Goal: Task Accomplishment & Management: Complete application form

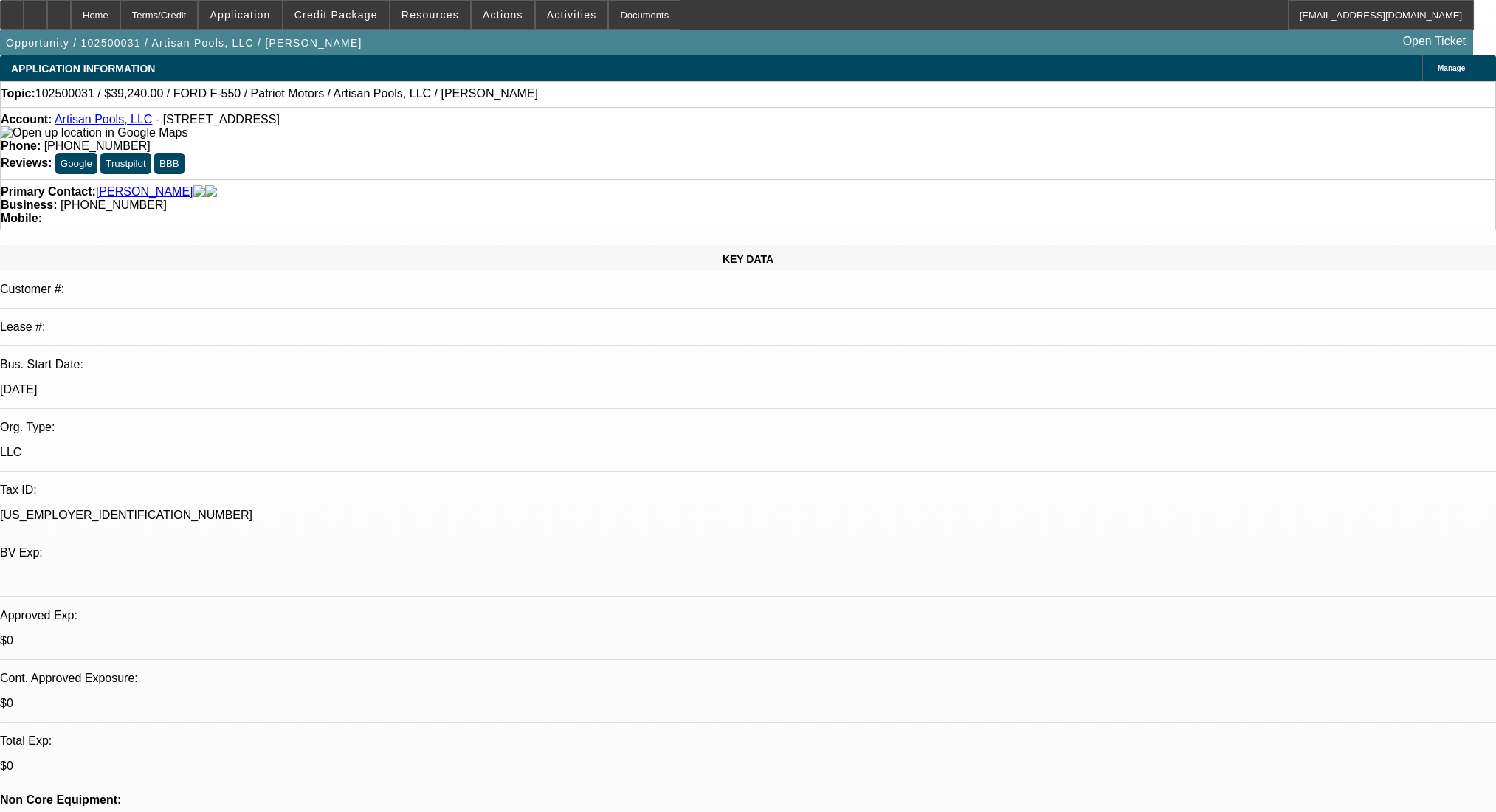
select select "0"
select select "3"
select select "0.1"
select select "4"
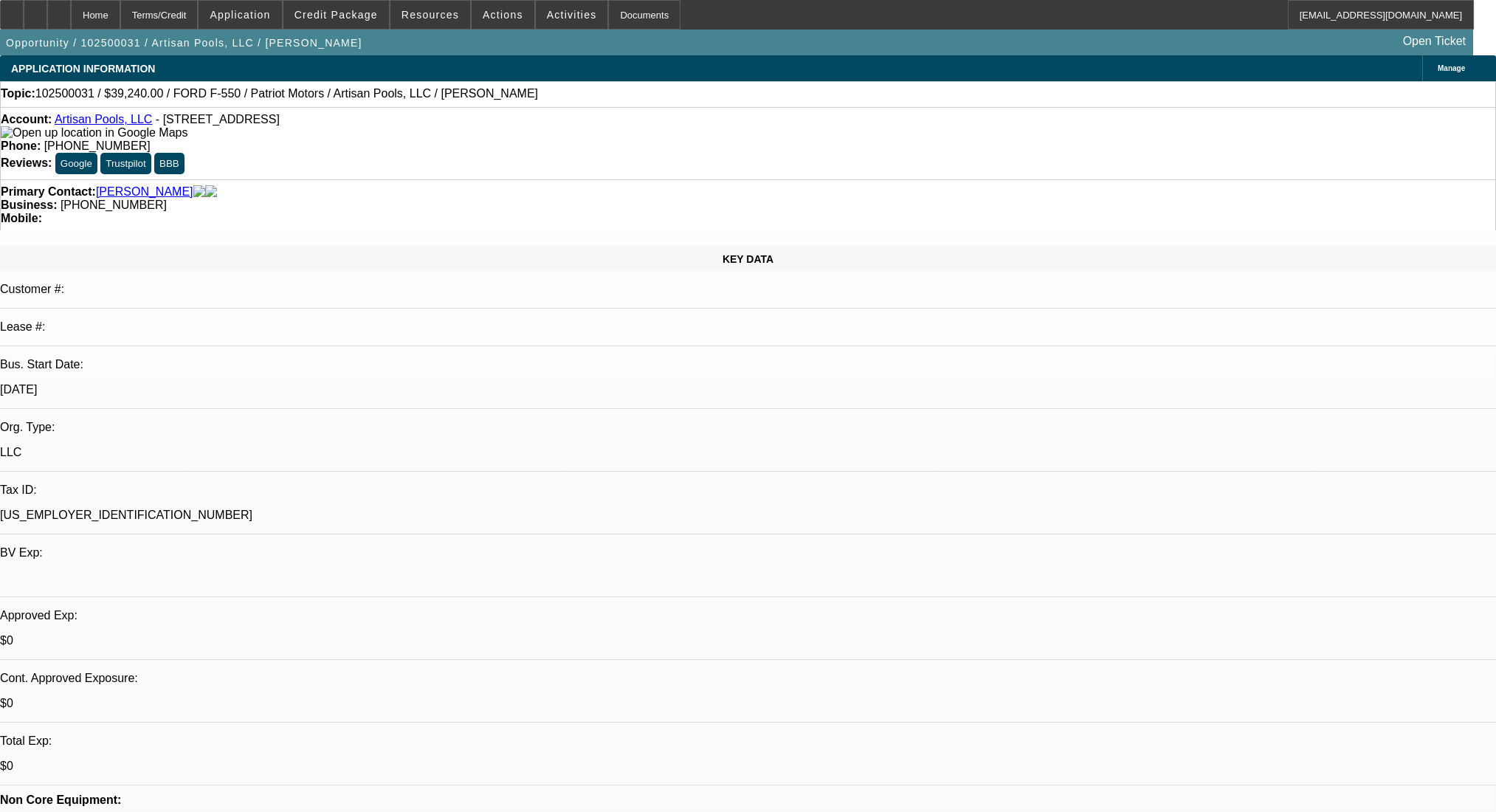
select select "0"
select select "3"
select select "0.1"
select select "4"
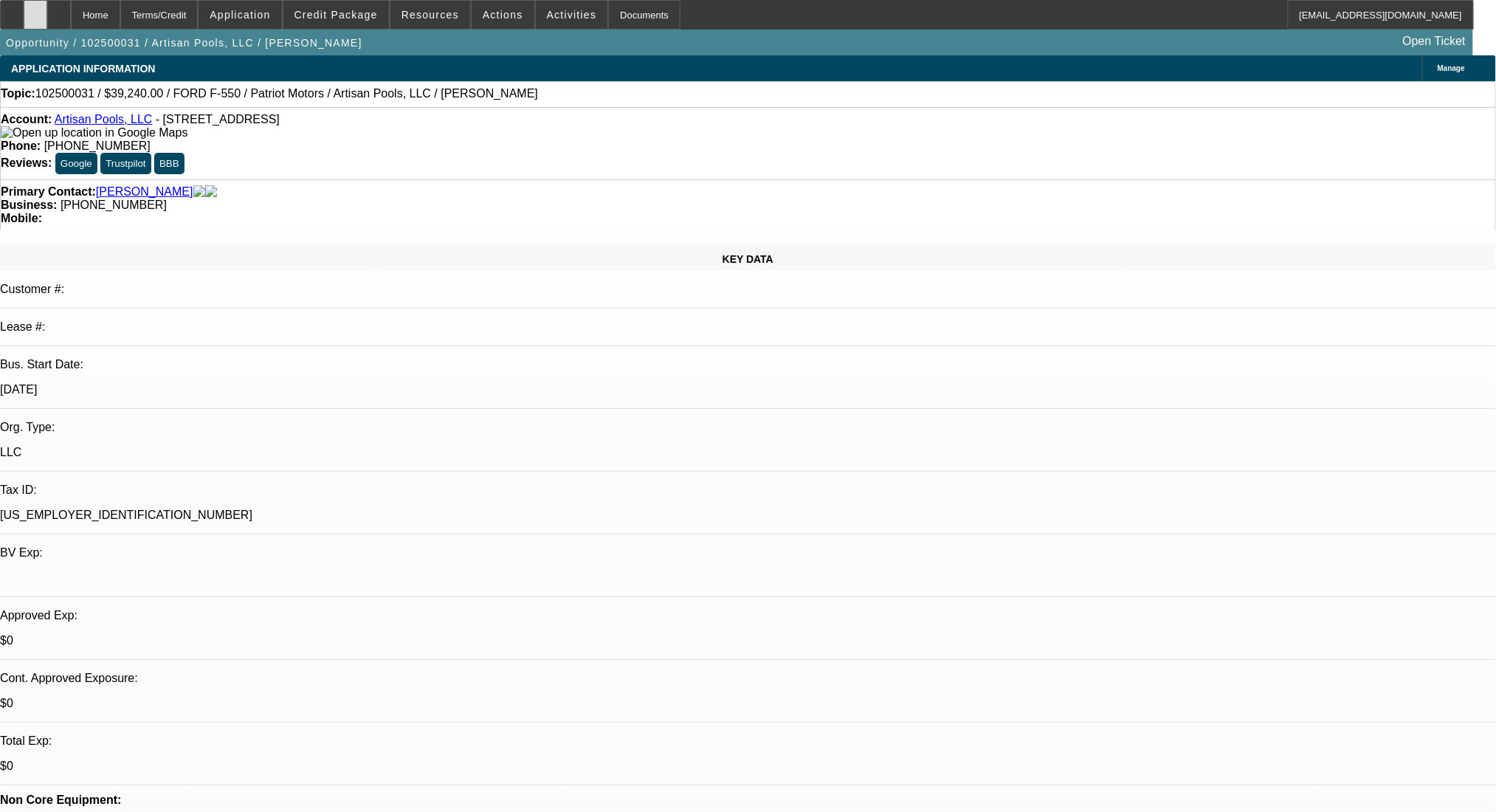
click at [47, 22] on div at bounding box center [35, 14] width 23 height 30
click at [326, 5] on span at bounding box center [336, 14] width 105 height 35
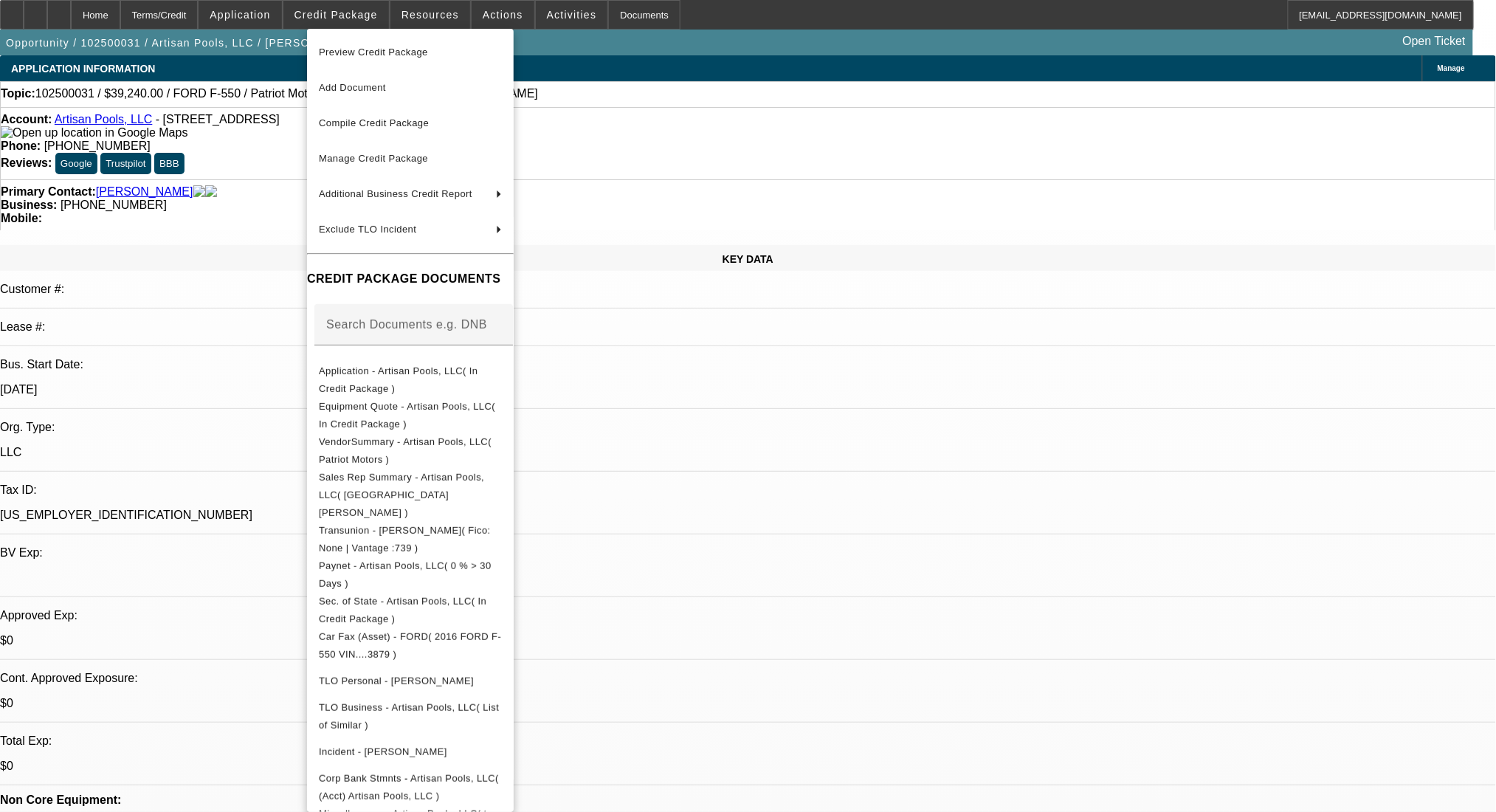
click at [821, 441] on div at bounding box center [748, 406] width 1496 height 812
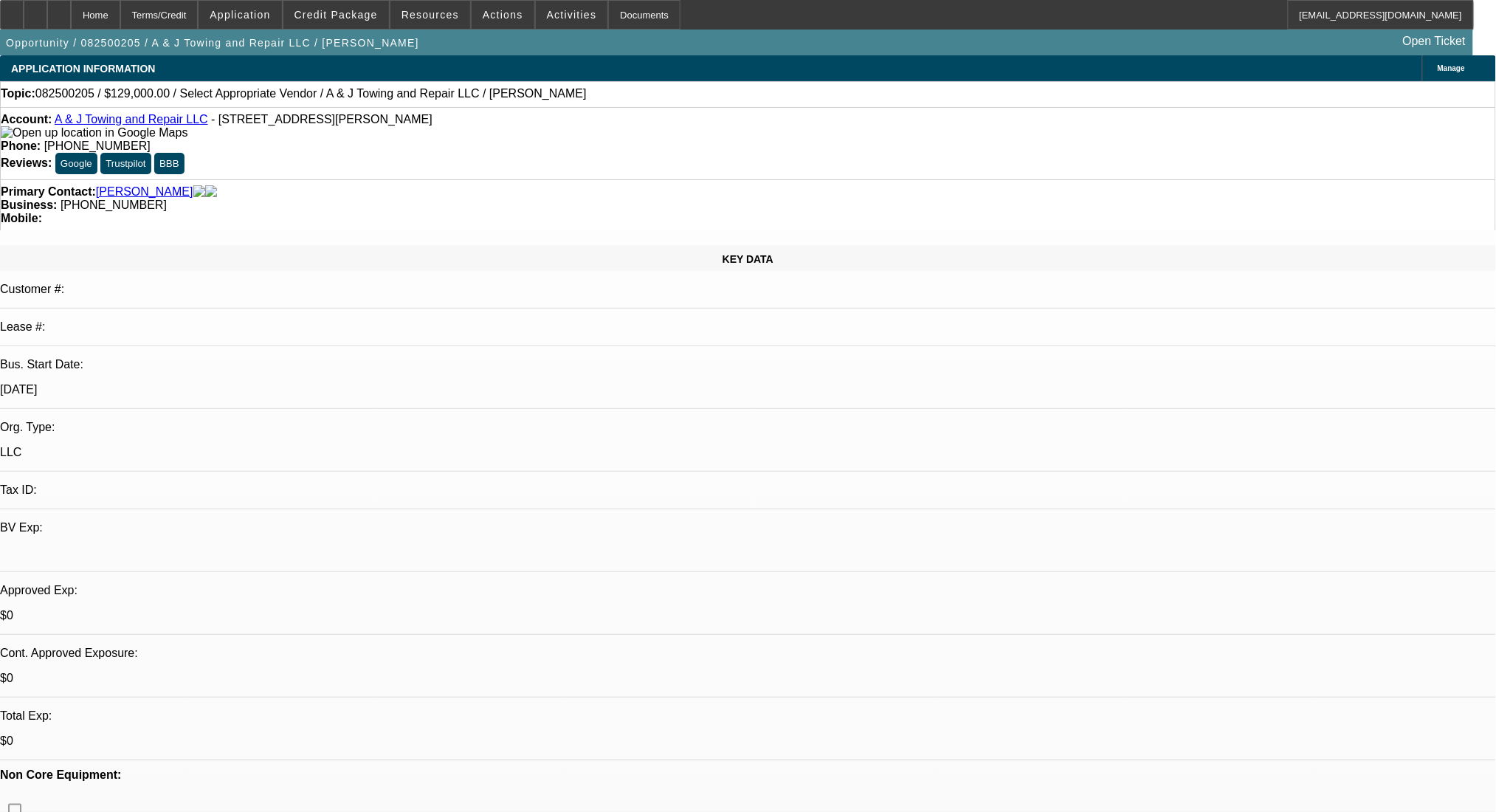
select select "0"
select select "2"
select select "0.1"
select select "4"
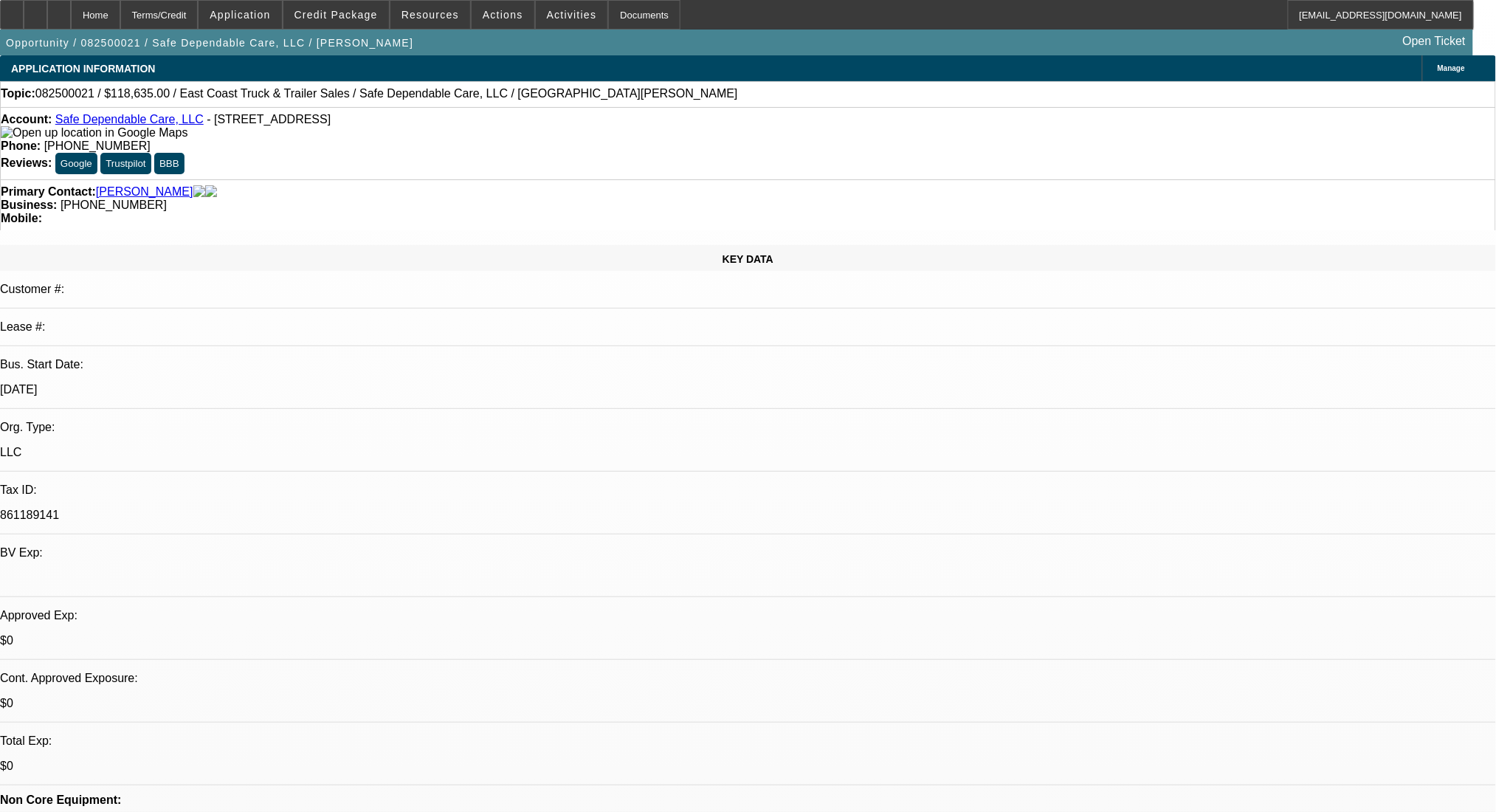
select select "0"
select select "2"
select select "0.1"
select select "4"
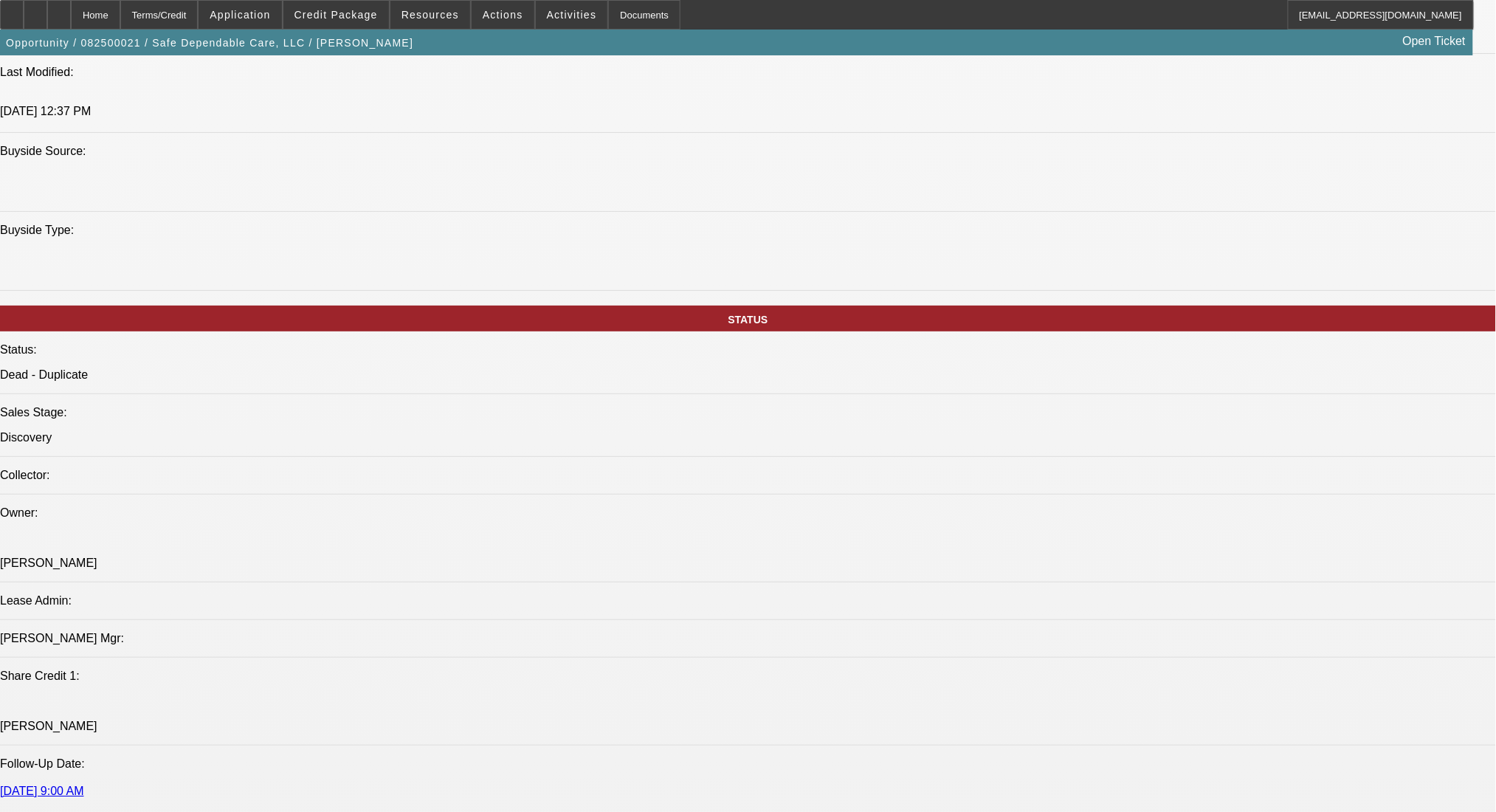
scroll to position [1573, 0]
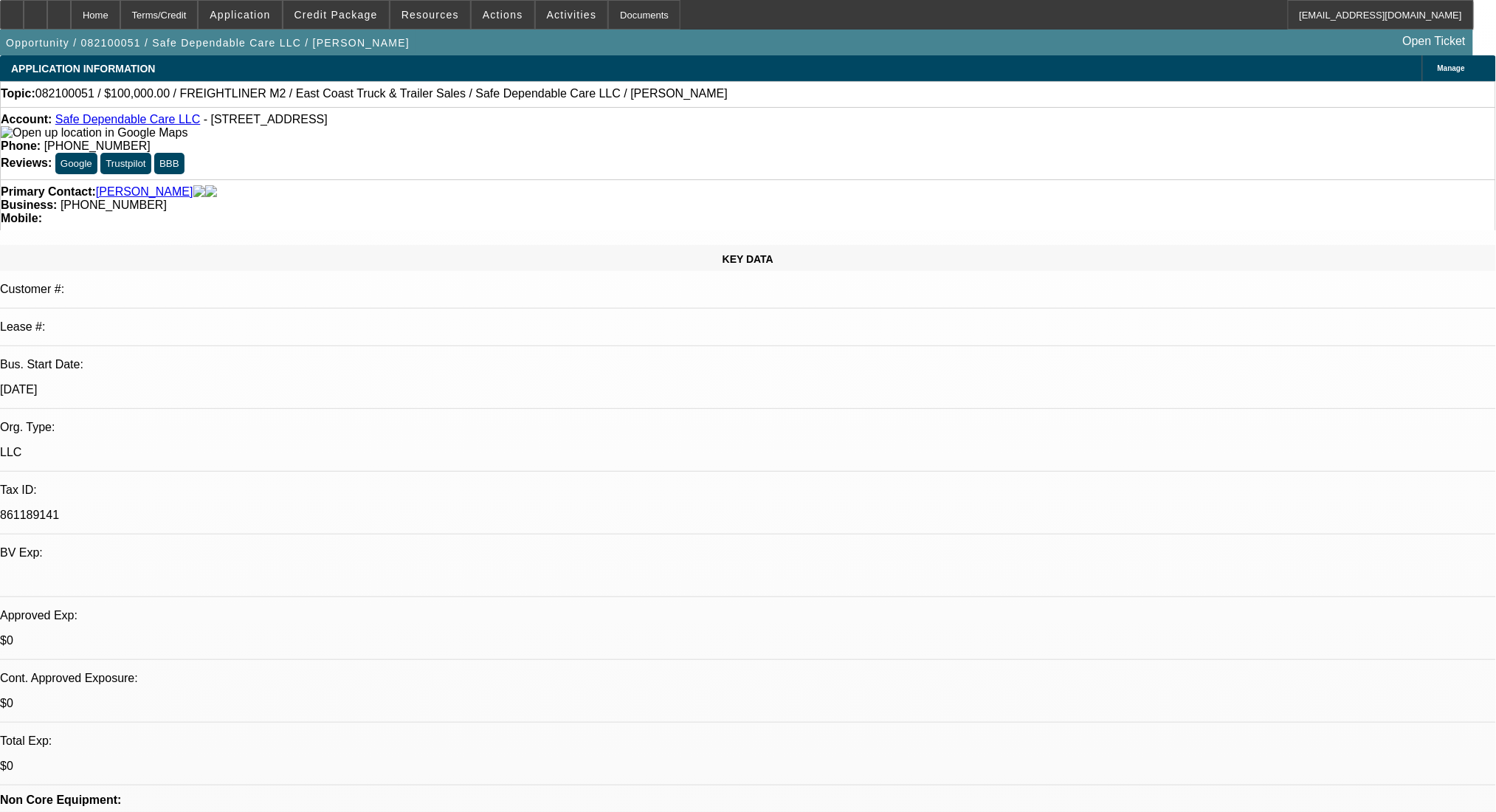
select select "0"
select select "2"
select select "0.1"
select select "0"
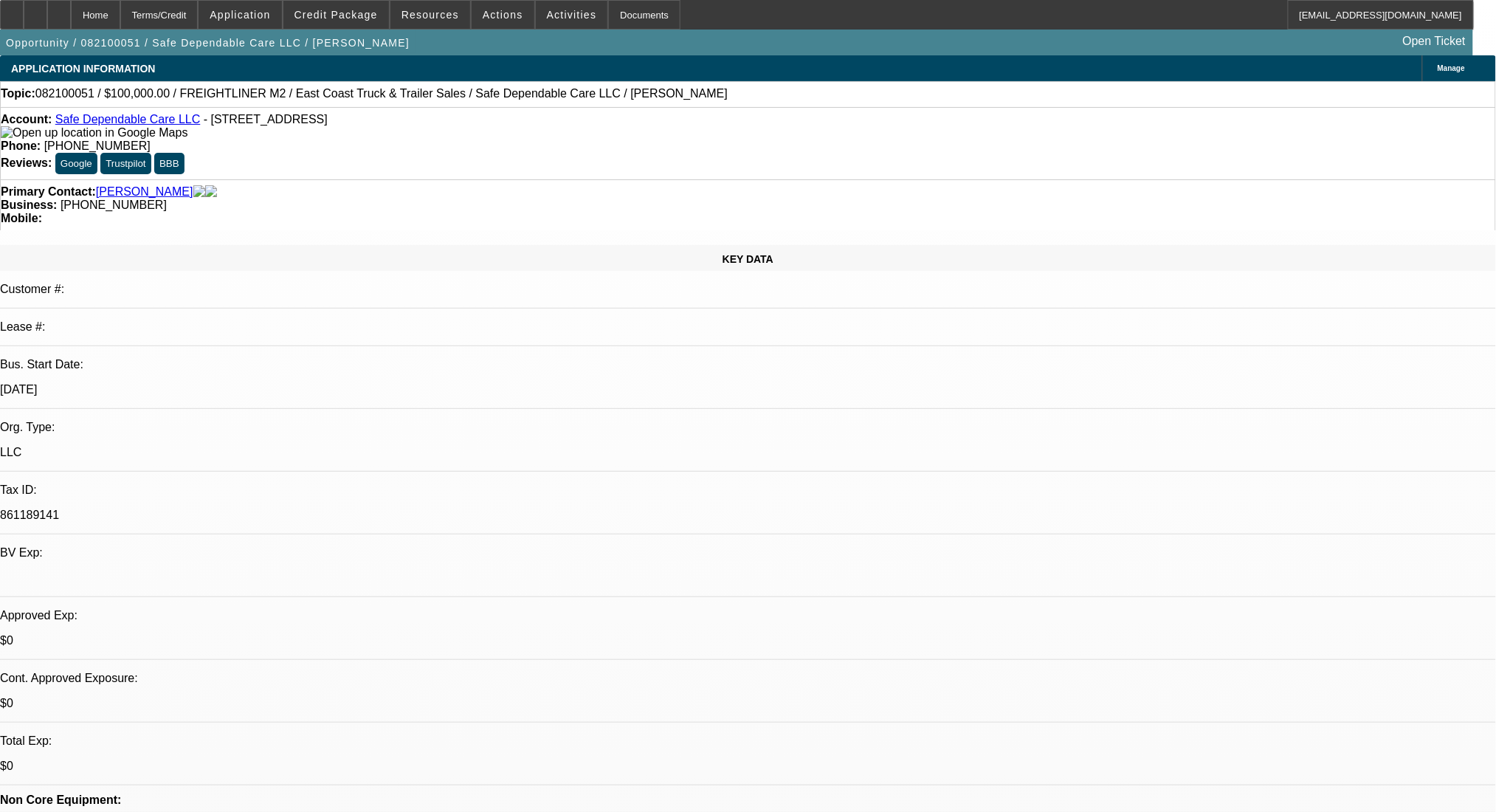
select select "2"
select select "0.1"
select select "0"
select select "2"
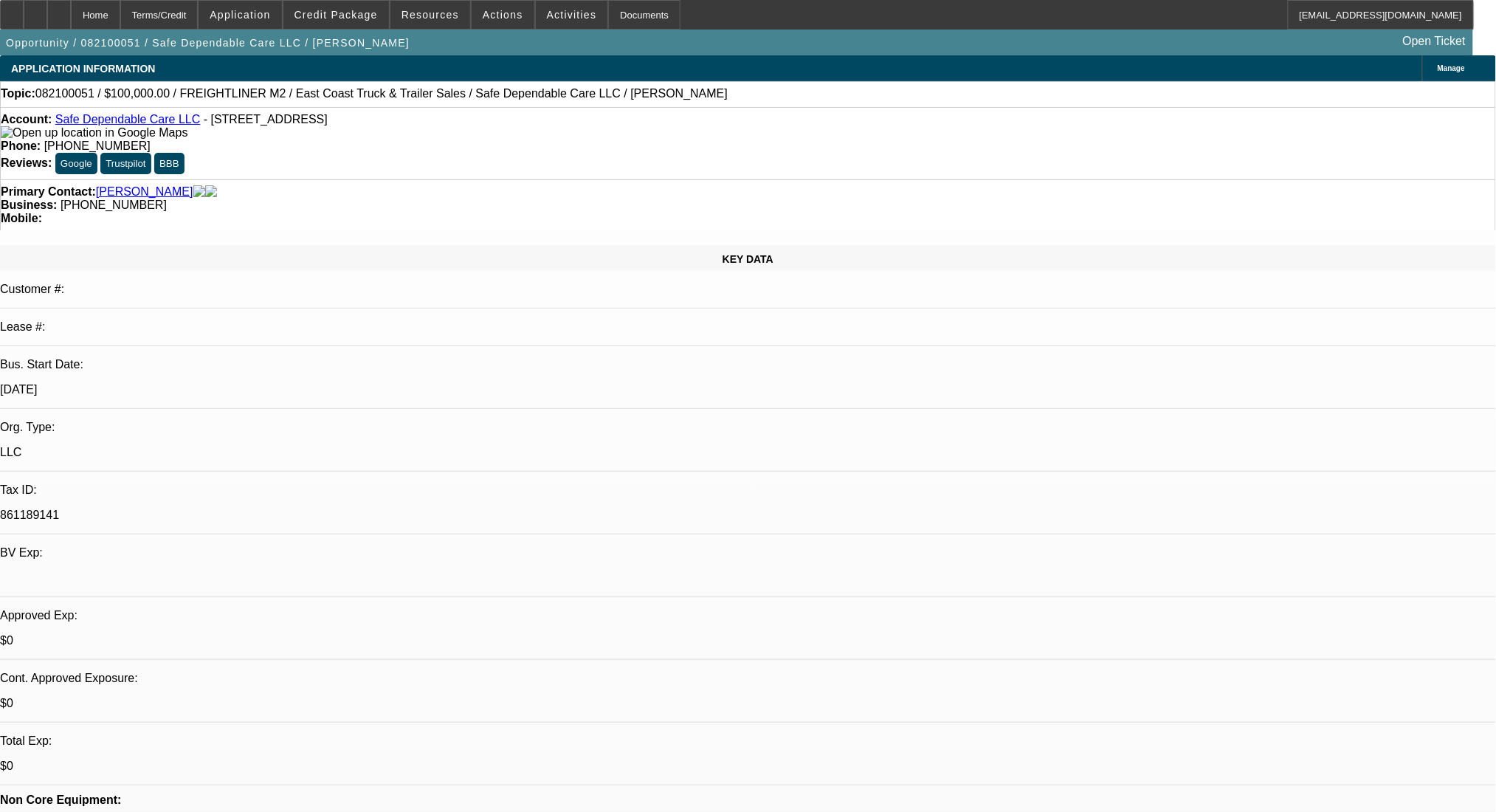
select select "2"
select select "0.1"
select select "4"
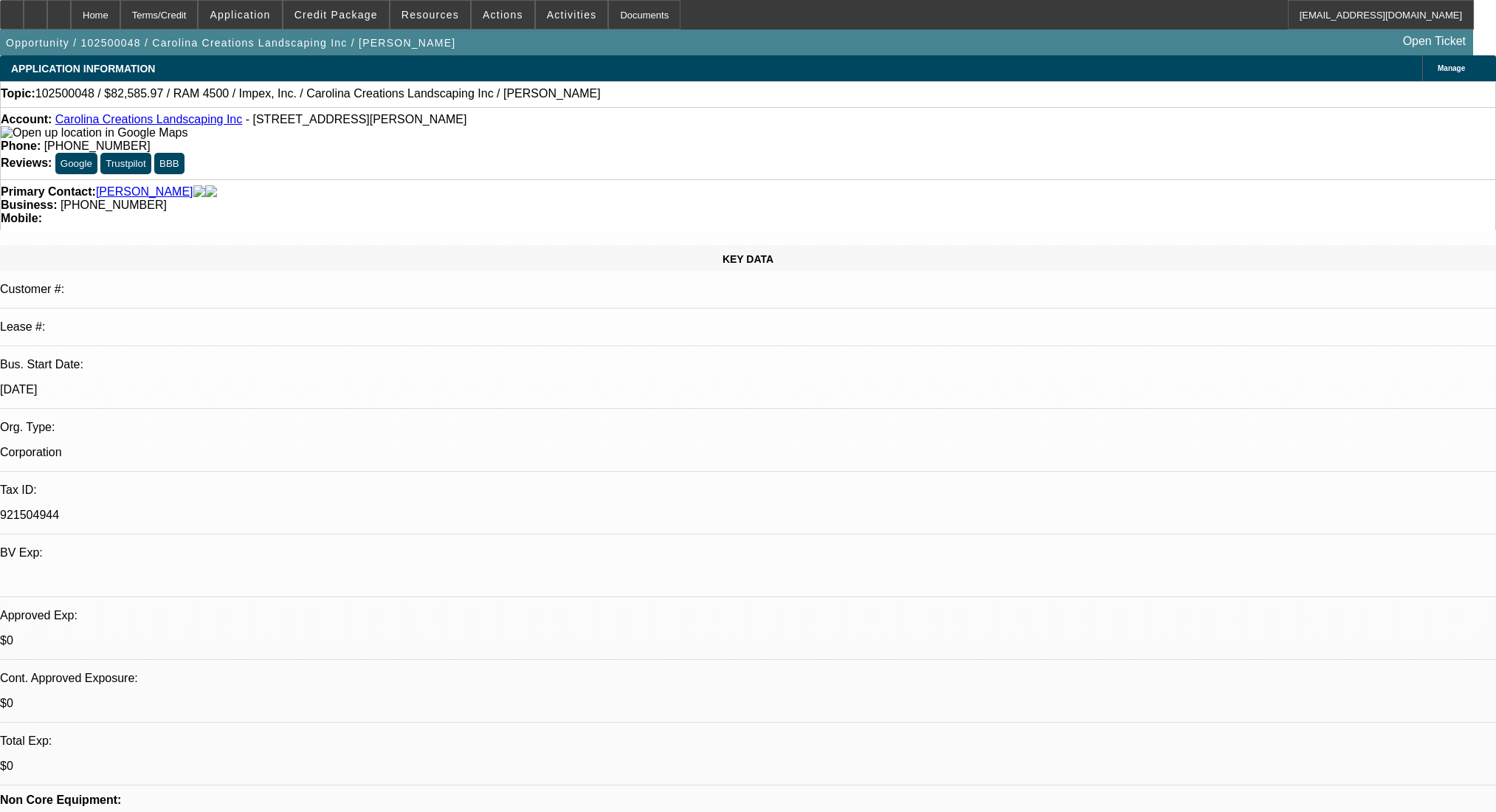
select select "0"
select select "2"
select select "0.1"
select select "4"
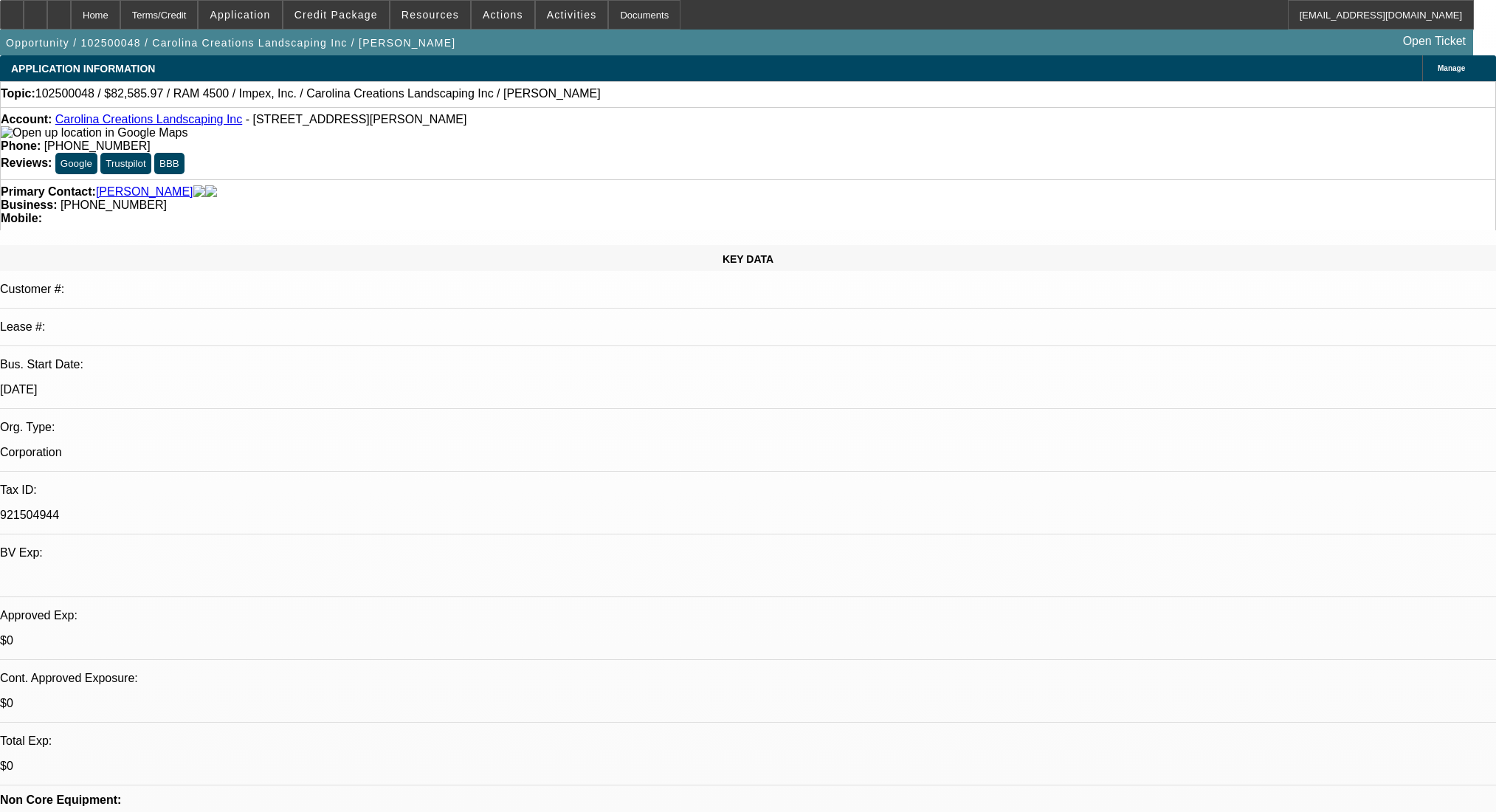
scroll to position [2045, 0]
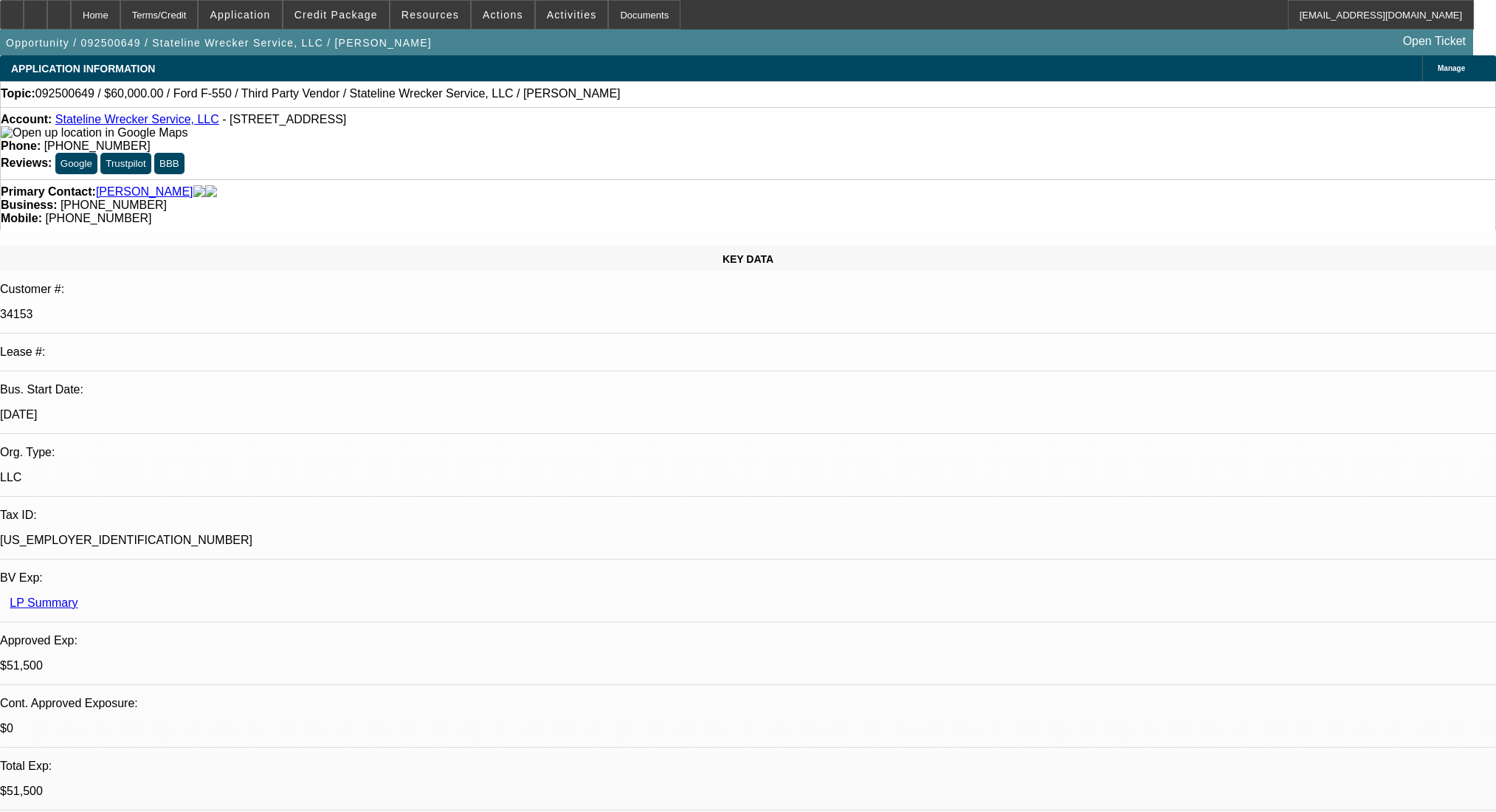
select select "0"
select select "0.1"
select select "4"
select select "0"
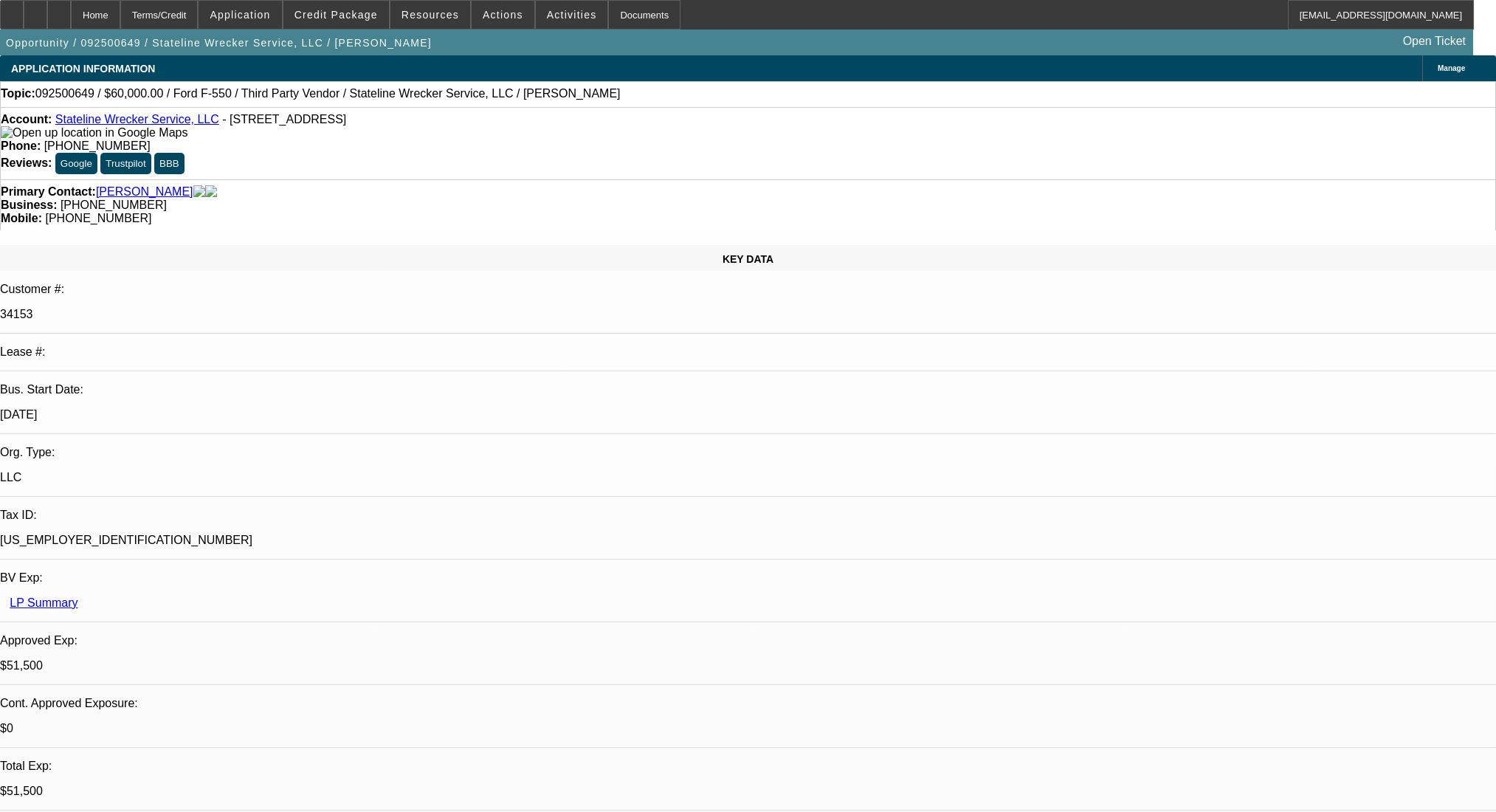
select select "0"
select select "0.1"
select select "4"
select select "0"
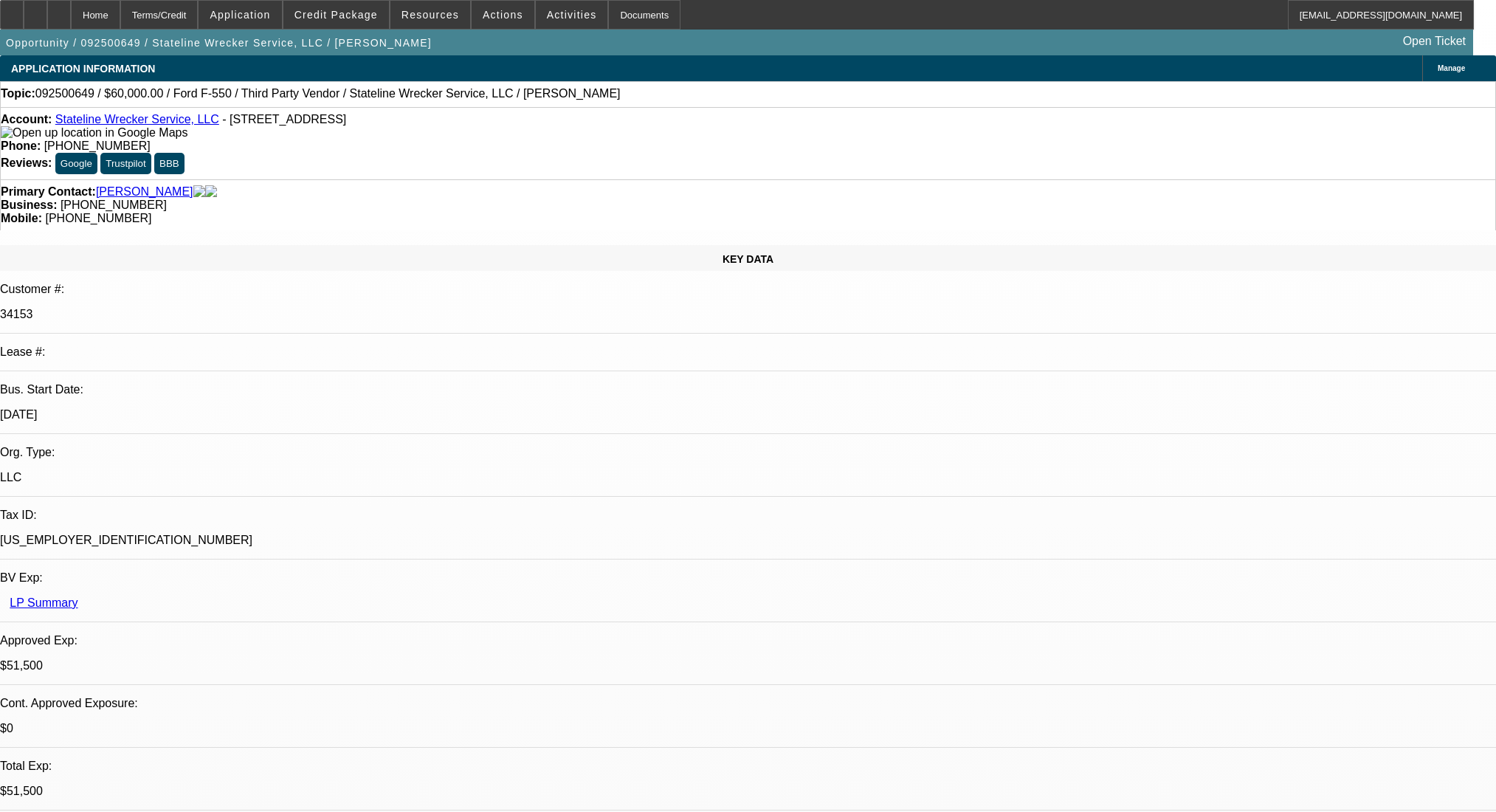
select select "0.1"
select select "4"
select select "0"
select select "2"
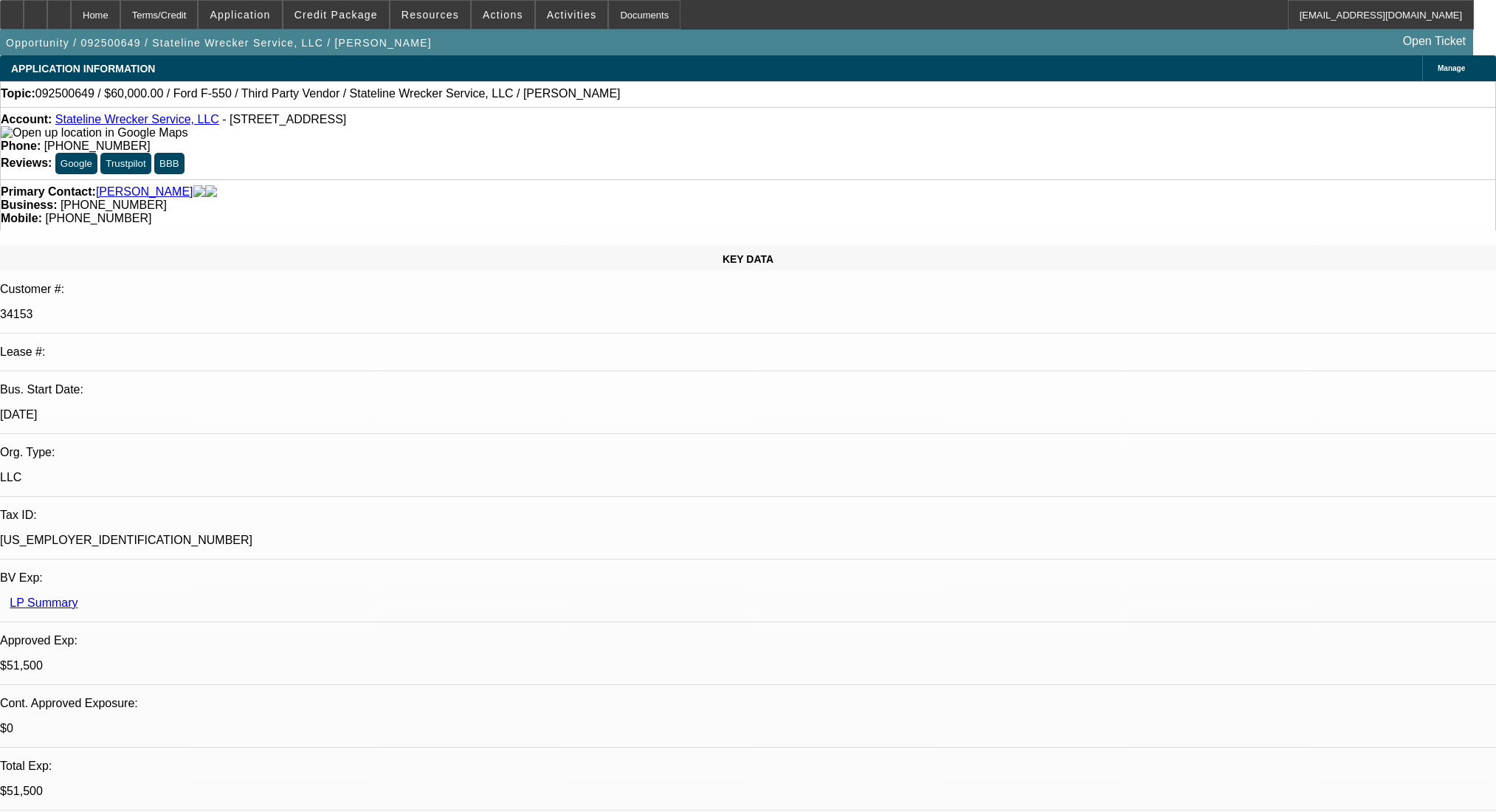
select select "0.1"
select select "4"
